Goal: Use online tool/utility: Utilize a website feature to perform a specific function

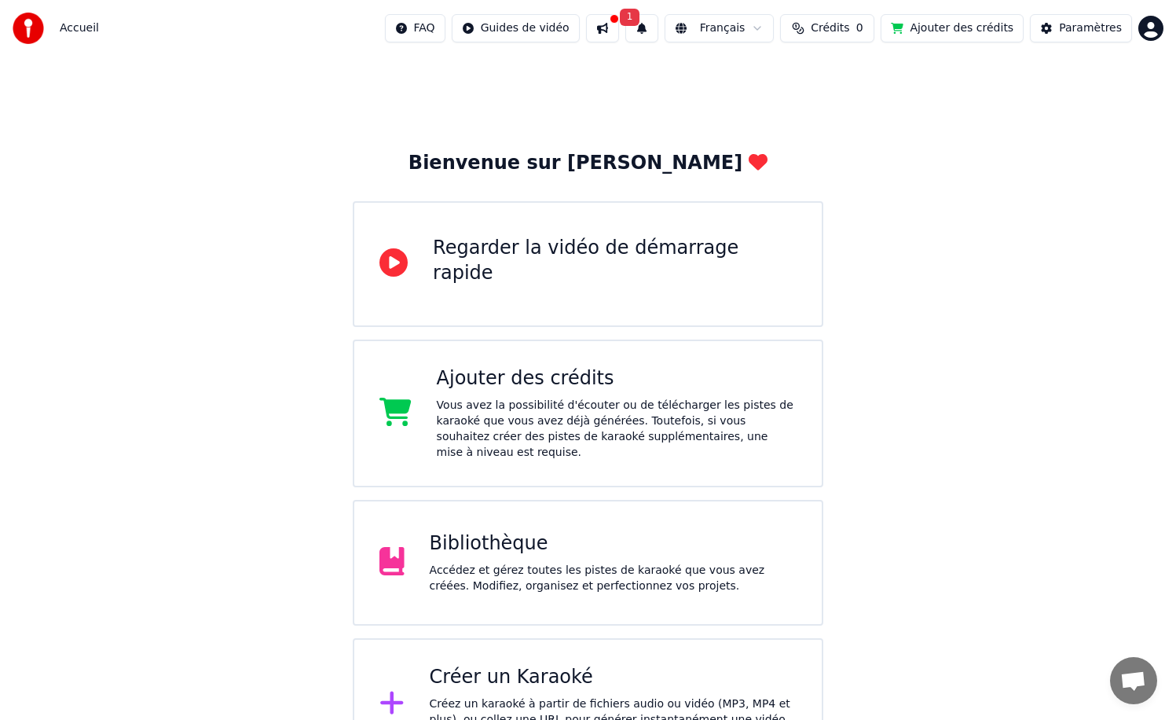
click at [617, 31] on button at bounding box center [602, 28] width 33 height 28
click at [923, 173] on div "Bienvenue sur Youka Regarder la vidéo de démarrage rapide Ajouter des crédits V…" at bounding box center [588, 414] width 1176 height 714
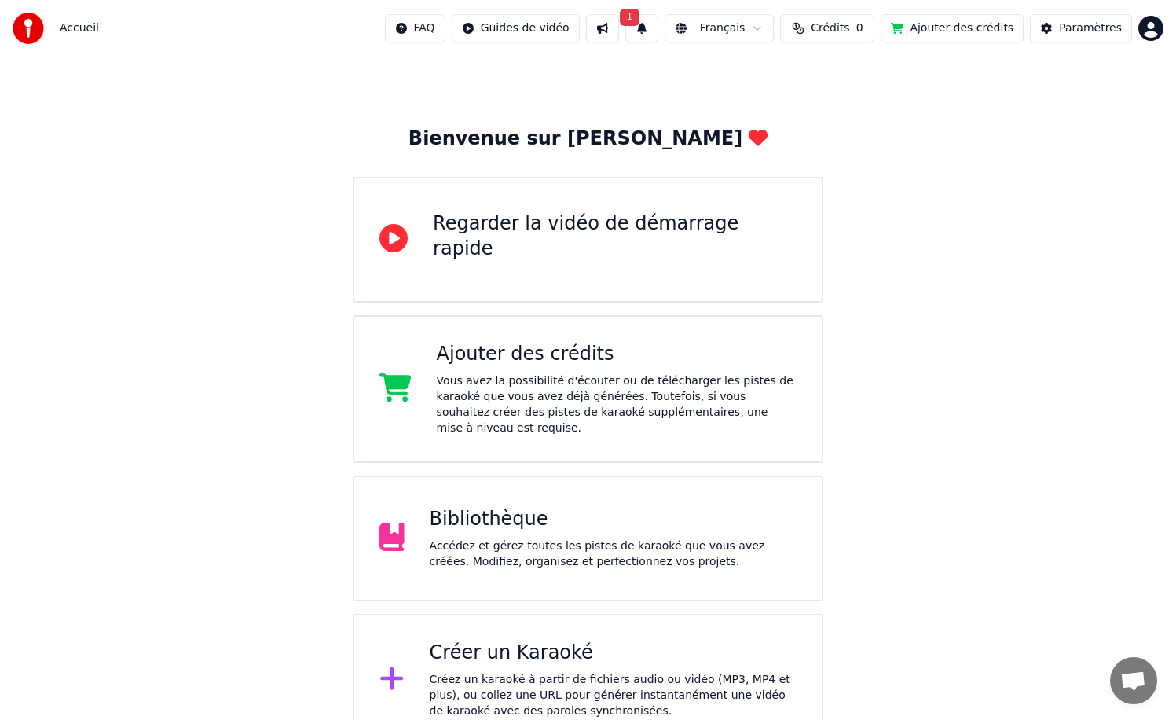
scroll to position [50, 0]
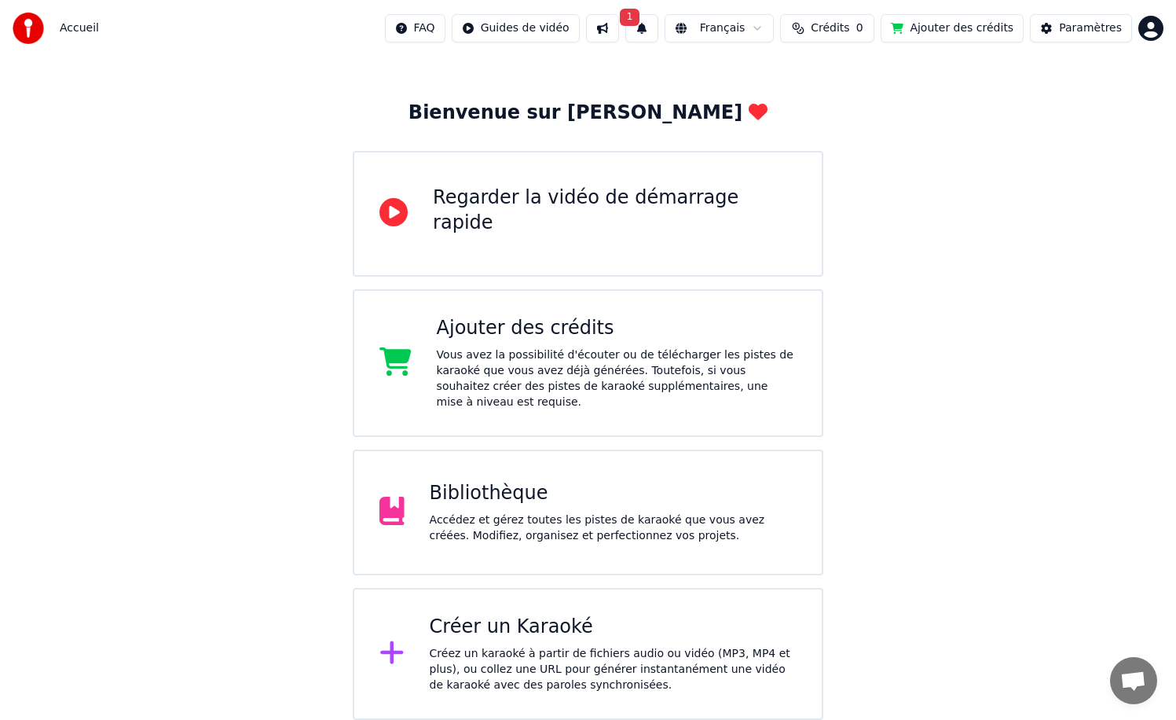
click at [522, 680] on div "Créez un karaoké à partir de fichiers audio ou vidéo (MP3, MP4 et plus), ou col…" at bounding box center [613, 669] width 367 height 47
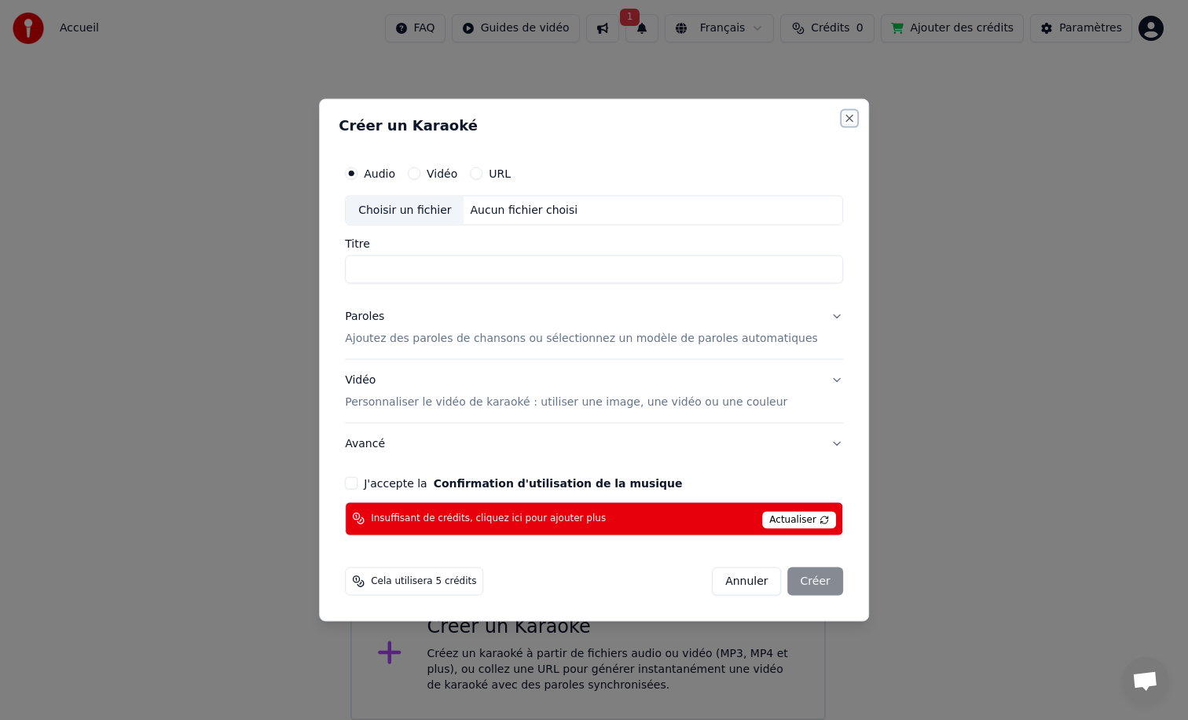
click at [843, 119] on button "Close" at bounding box center [849, 118] width 13 height 13
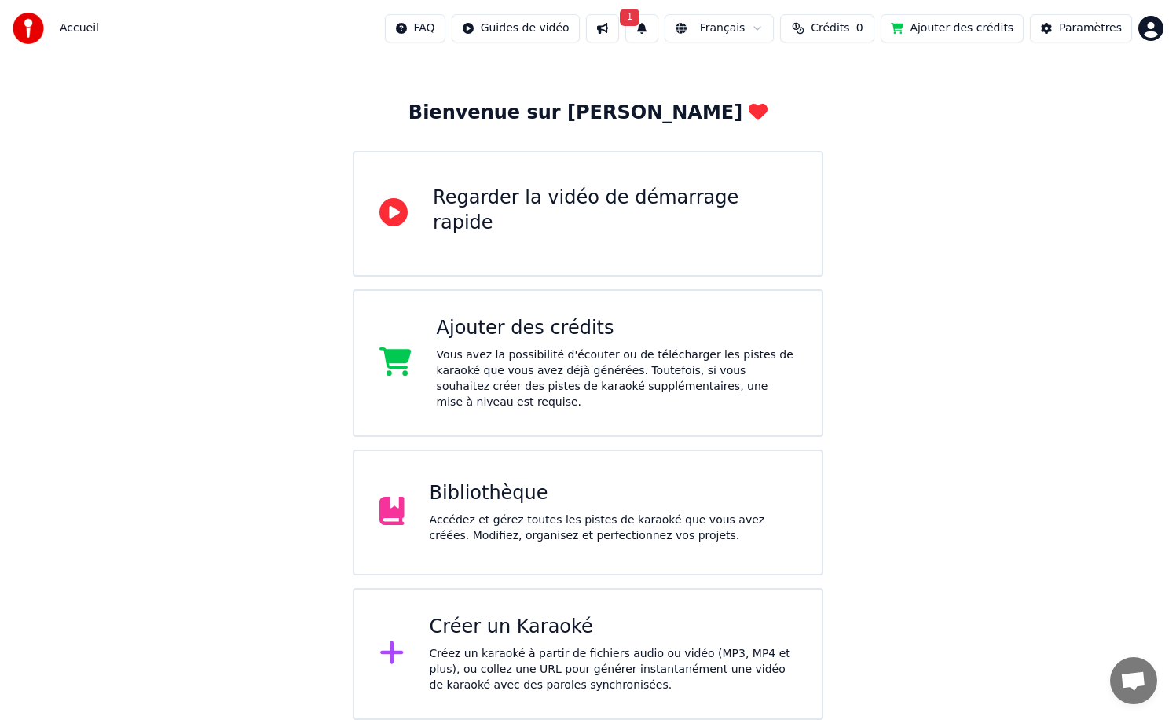
click at [562, 367] on div "Vous avez la possibilité d'écouter ou de télécharger les pistes de karaoké que …" at bounding box center [617, 378] width 360 height 63
click at [615, 28] on button at bounding box center [602, 28] width 33 height 28
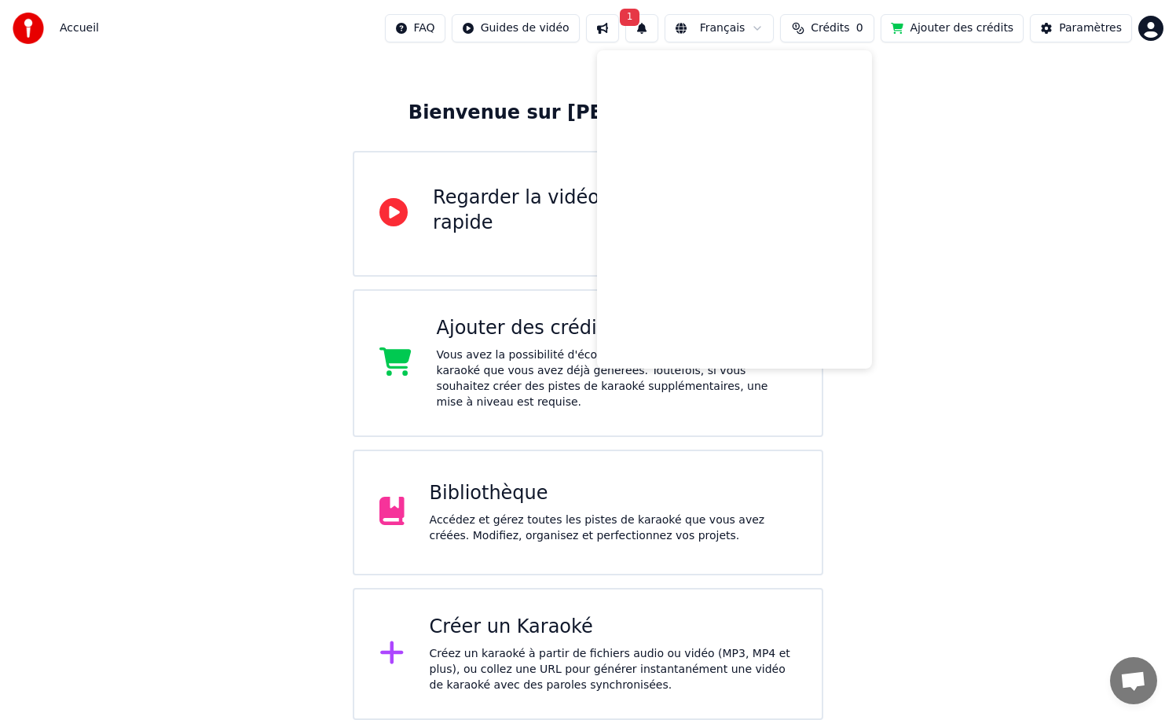
click at [650, 28] on button "1" at bounding box center [642, 28] width 33 height 28
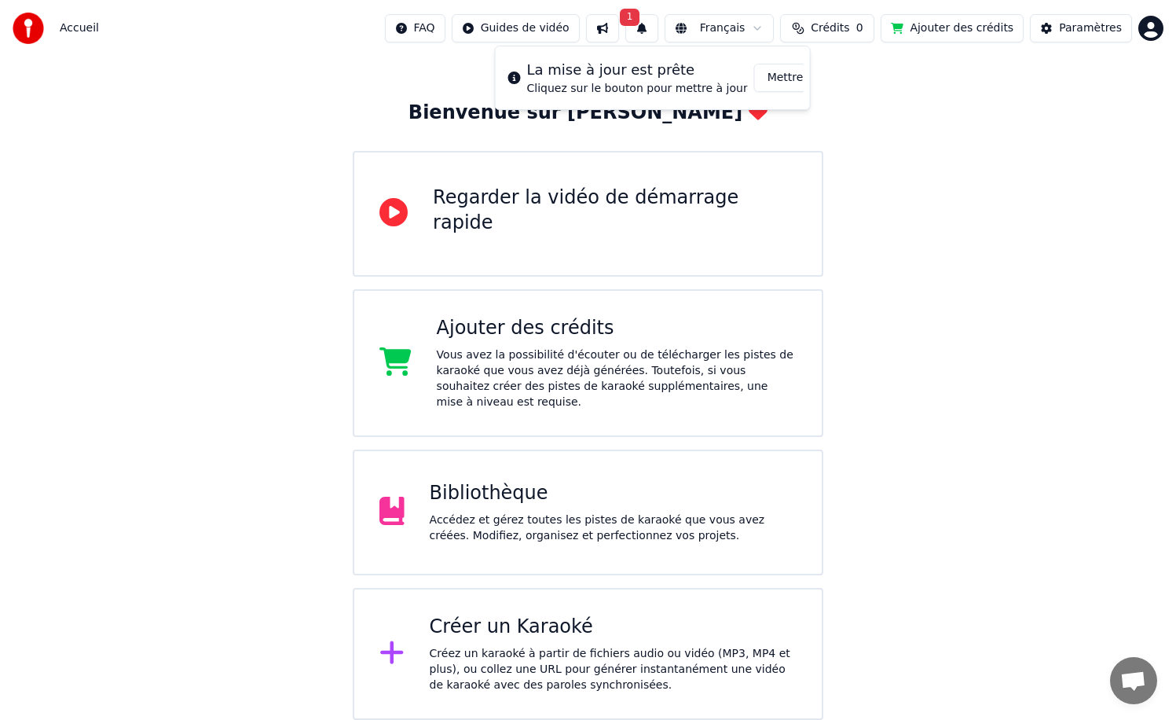
scroll to position [0, 28]
click at [765, 80] on button "Mettre à Jour" at bounding box center [776, 78] width 98 height 28
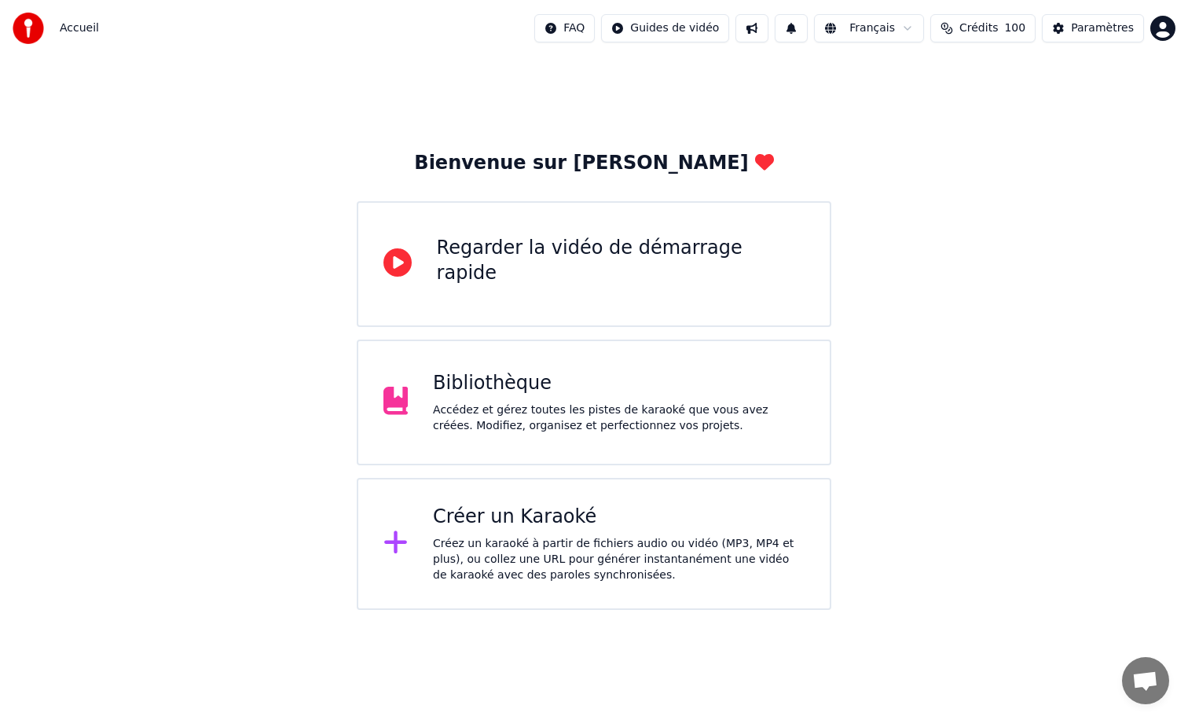
click at [545, 543] on div "Créez un karaoké à partir de fichiers audio ou vidéo (MP3, MP4 et plus), ou col…" at bounding box center [619, 559] width 372 height 47
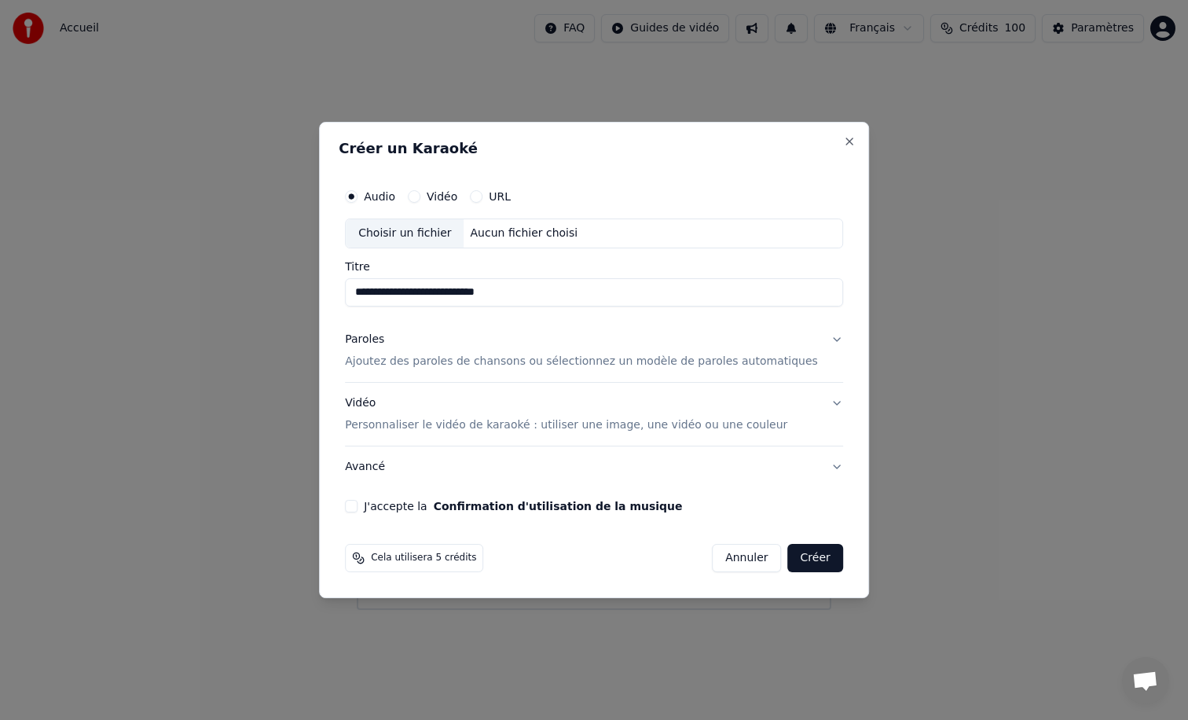
type input "**********"
click at [647, 431] on p "Personnaliser le vidéo de karaoké : utiliser une image, une vidéo ou une couleur" at bounding box center [566, 425] width 442 height 16
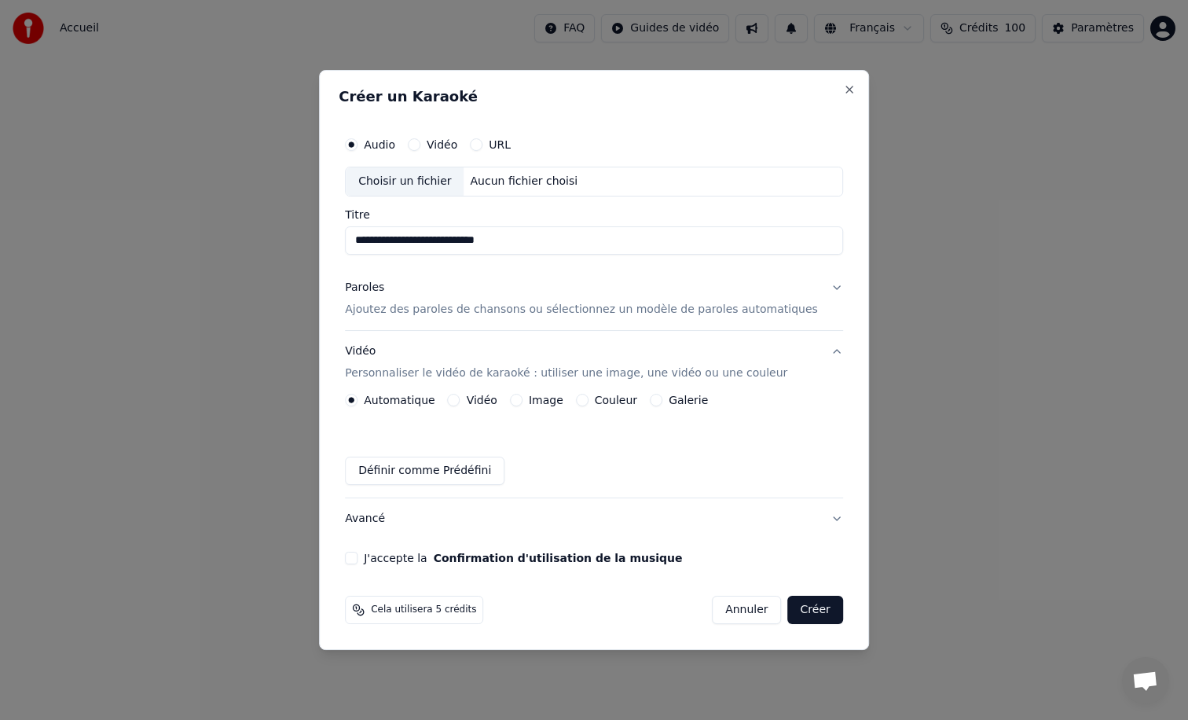
click at [589, 404] on button "Couleur" at bounding box center [582, 400] width 13 height 13
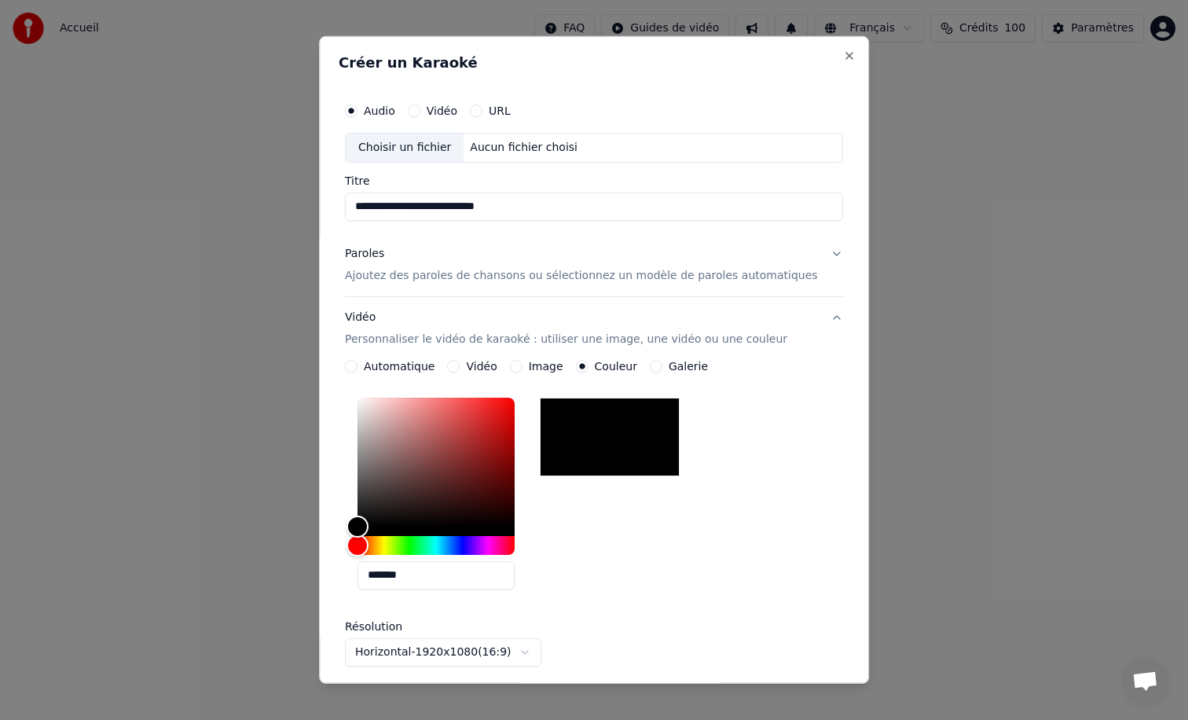
click at [604, 440] on div at bounding box center [610, 437] width 140 height 79
click at [454, 369] on button "Vidéo" at bounding box center [454, 366] width 13 height 13
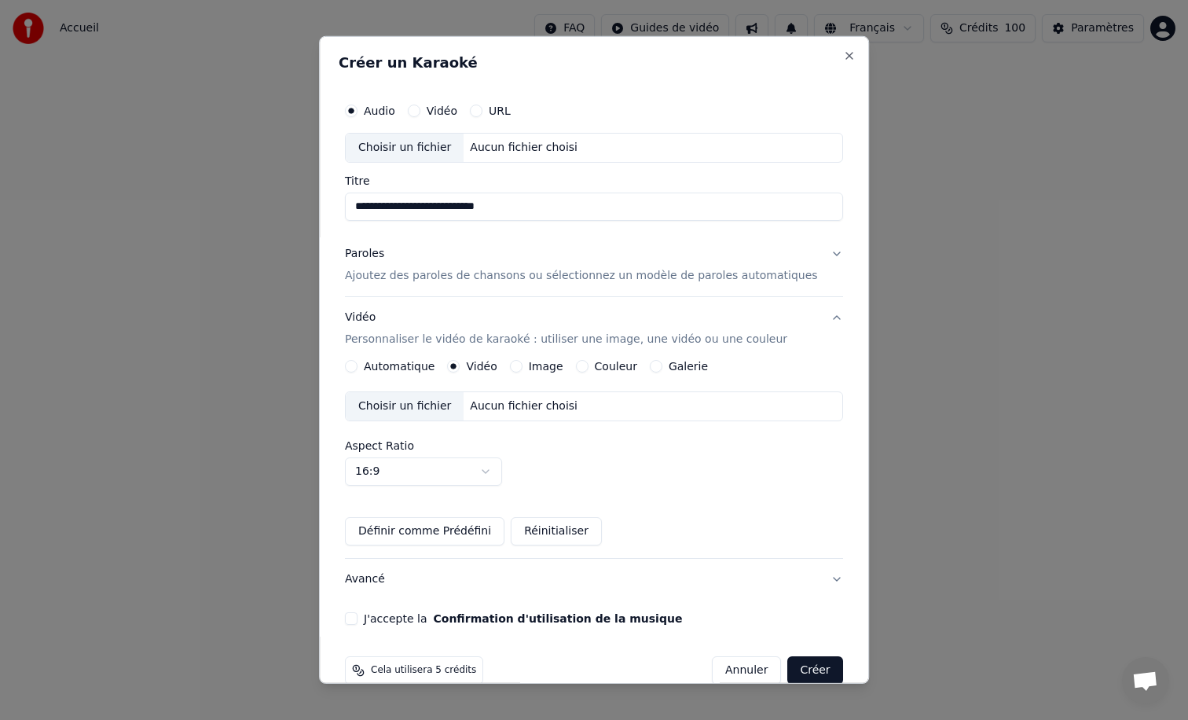
click at [519, 365] on button "Image" at bounding box center [516, 366] width 13 height 13
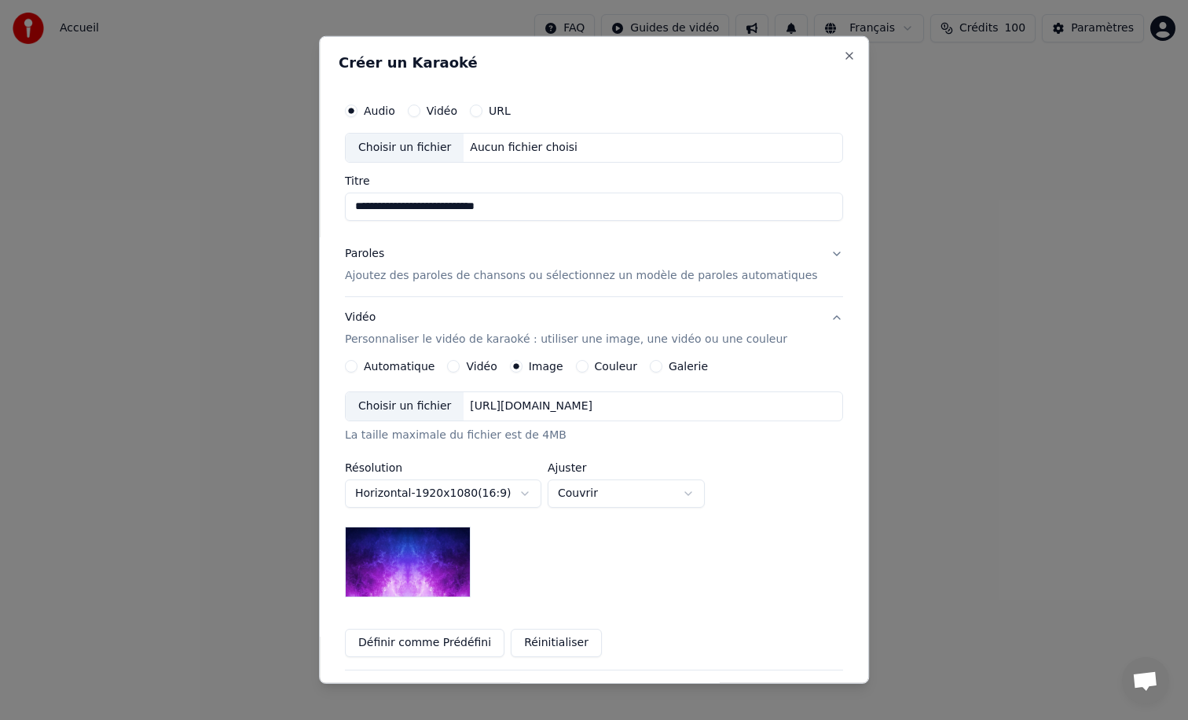
click at [579, 369] on button "Couleur" at bounding box center [582, 366] width 13 height 13
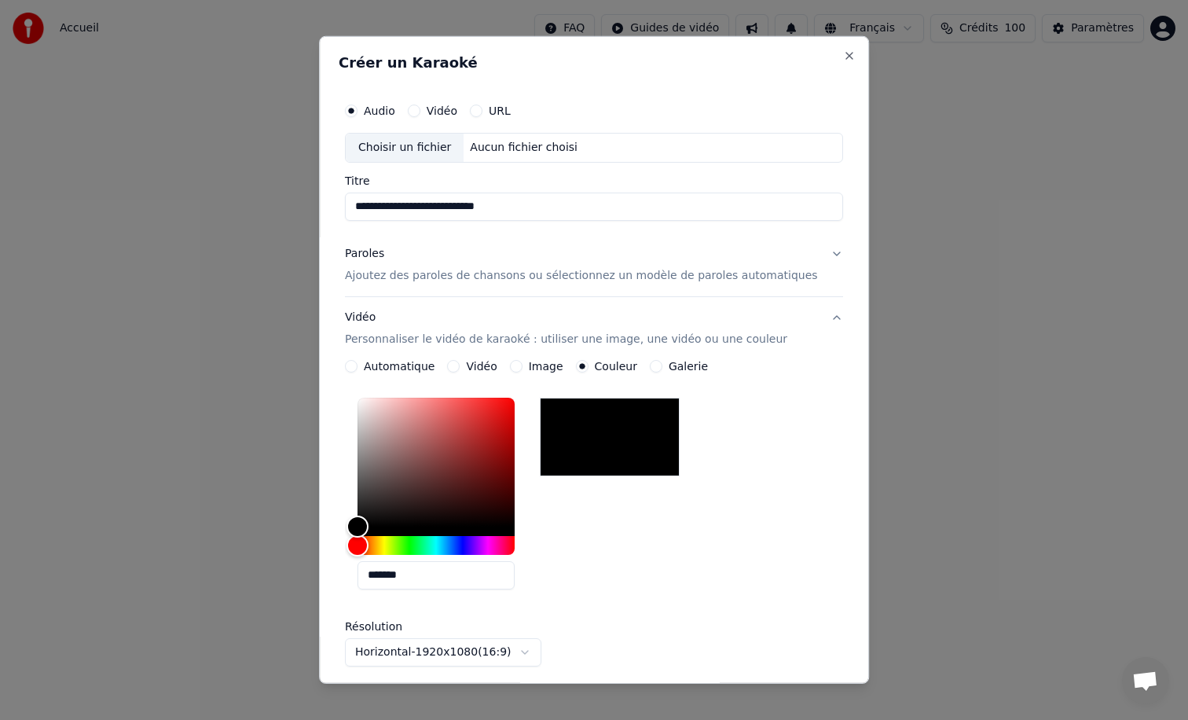
click at [600, 421] on div at bounding box center [610, 437] width 140 height 79
click at [603, 277] on p "Ajoutez des paroles de chansons ou sélectionnez un modèle de paroles automatiqu…" at bounding box center [581, 276] width 473 height 16
